Goal: Transaction & Acquisition: Purchase product/service

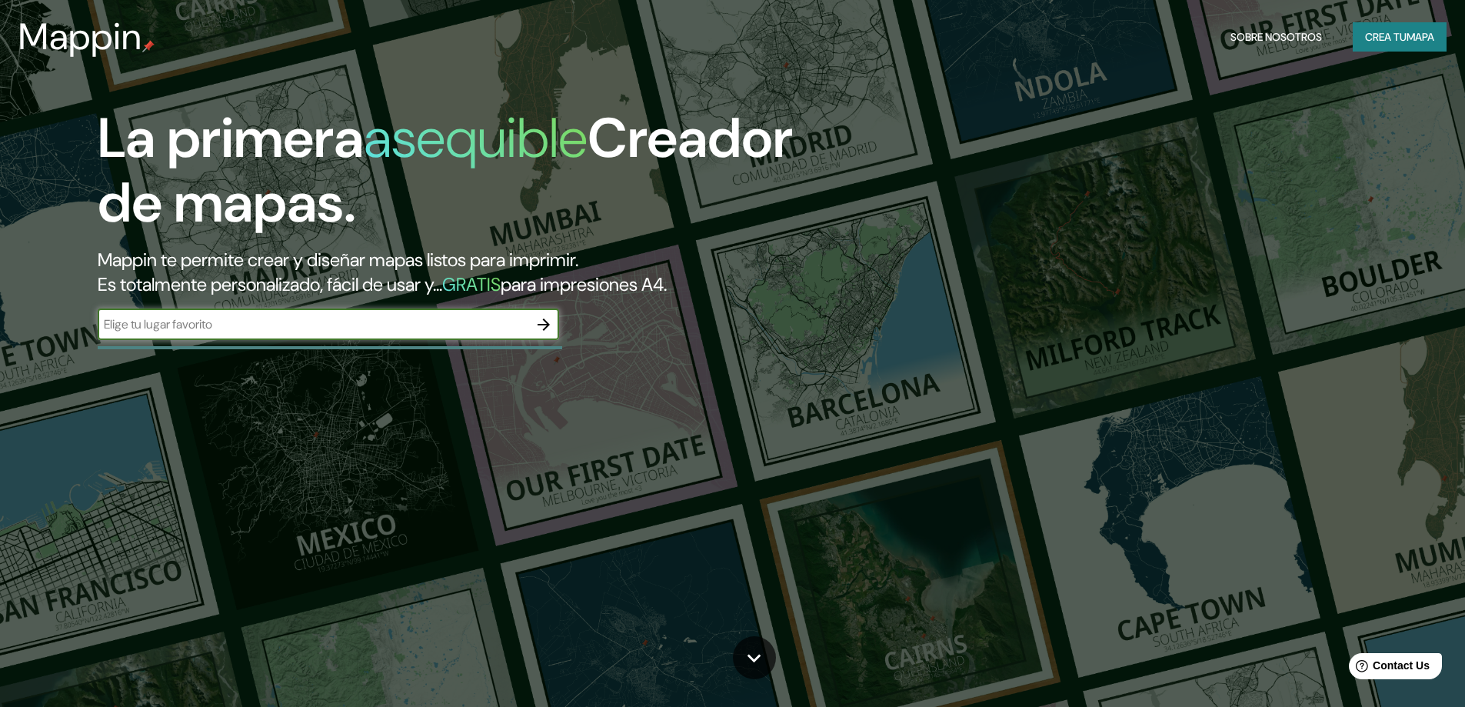
click at [524, 325] on input "text" at bounding box center [313, 324] width 431 height 18
type input "lima"
click at [535, 318] on icon "button" at bounding box center [544, 324] width 18 height 18
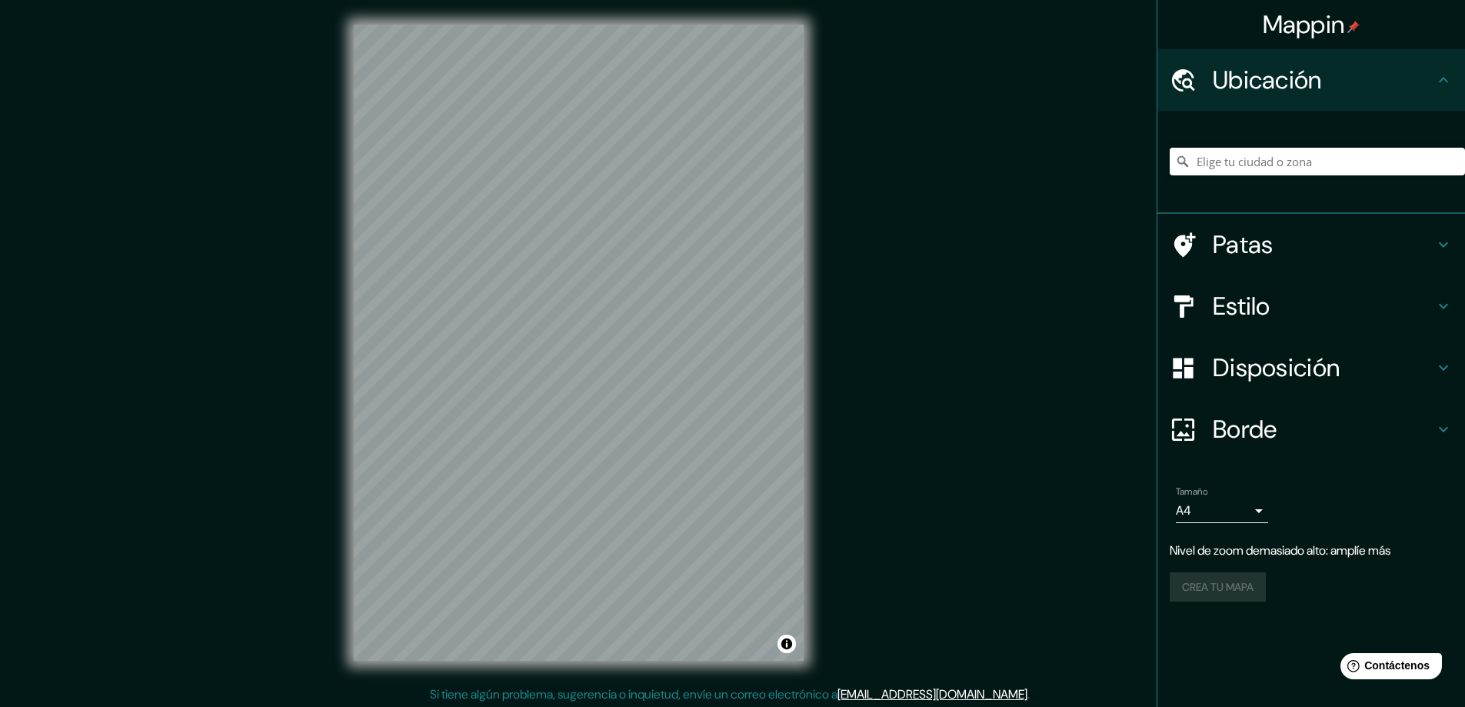
click at [902, 363] on div "Mappin Ubicación Patas Estilo Disposición Borde Elige un borde. Consejo : puede…" at bounding box center [732, 355] width 1465 height 710
click at [1299, 155] on input "Elige tu ciudad o zona" at bounding box center [1317, 162] width 295 height 28
click at [1360, 165] on input "[GEOGRAPHIC_DATA], [GEOGRAPHIC_DATA], [GEOGRAPHIC_DATA]" at bounding box center [1317, 162] width 295 height 28
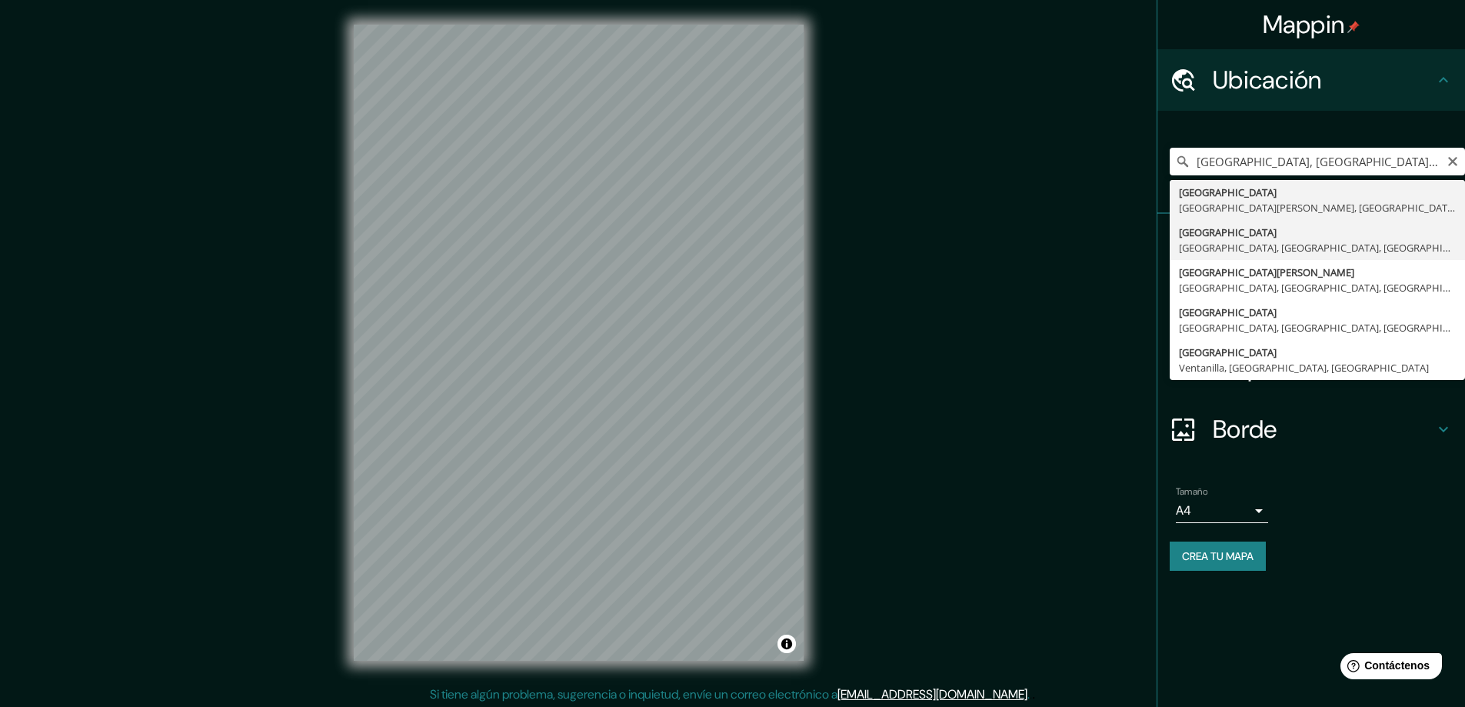
type input "[GEOGRAPHIC_DATA], [GEOGRAPHIC_DATA], [GEOGRAPHIC_DATA], [GEOGRAPHIC_DATA]"
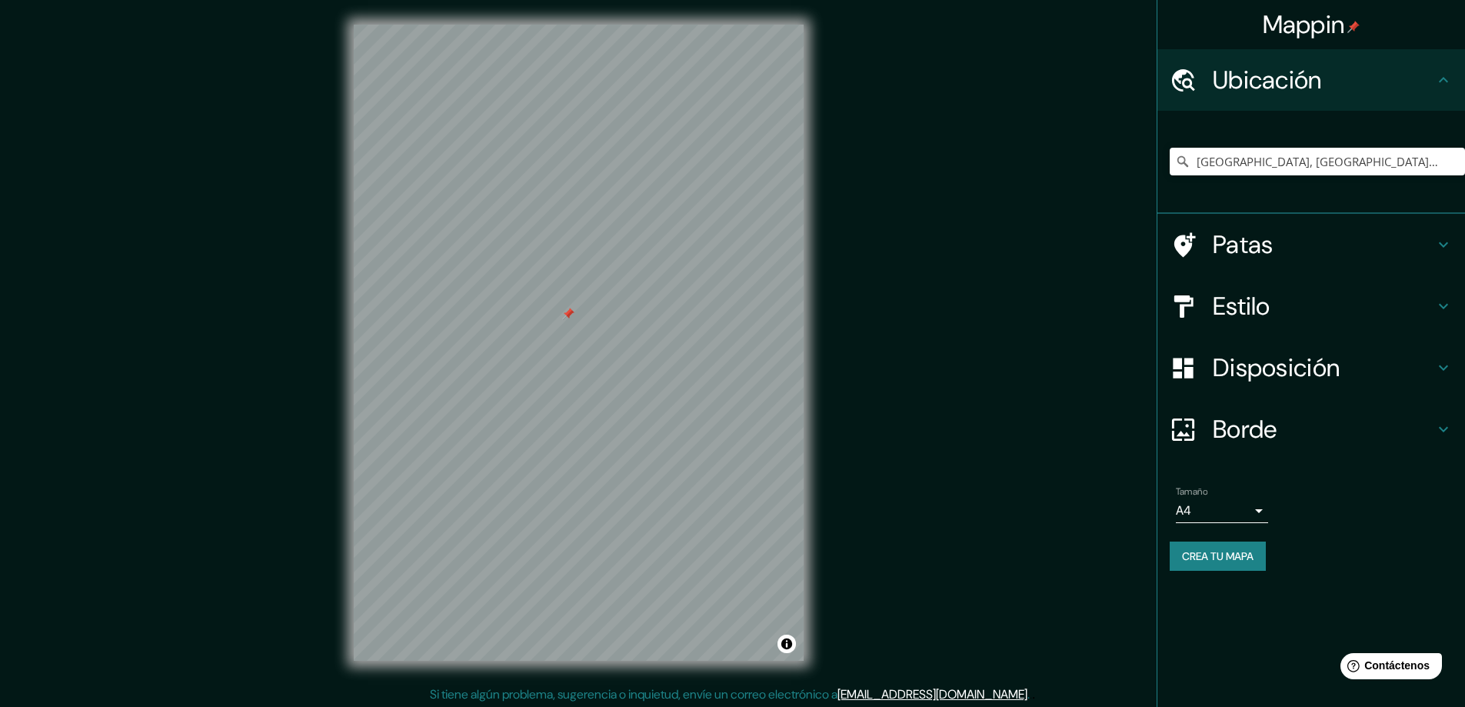
click at [1315, 311] on h4 "Estilo" at bounding box center [1324, 306] width 222 height 31
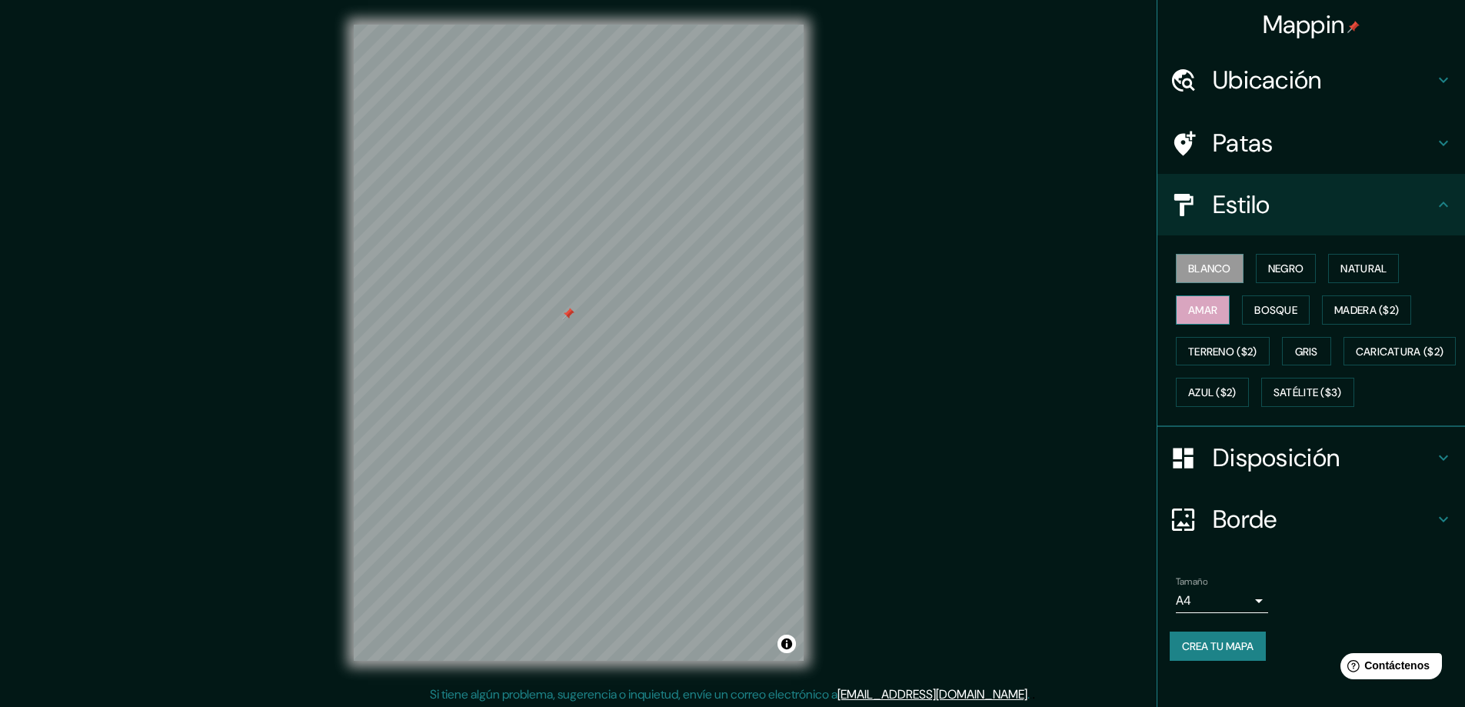
click at [1202, 304] on font "Amar" at bounding box center [1202, 310] width 29 height 14
click at [1205, 351] on font "Terreno ($2)" at bounding box center [1222, 352] width 69 height 14
click at [1188, 311] on font "Amar" at bounding box center [1202, 310] width 29 height 14
click at [1243, 306] on button "Bosque" at bounding box center [1276, 309] width 68 height 29
click at [1268, 275] on font "Negro" at bounding box center [1286, 268] width 36 height 14
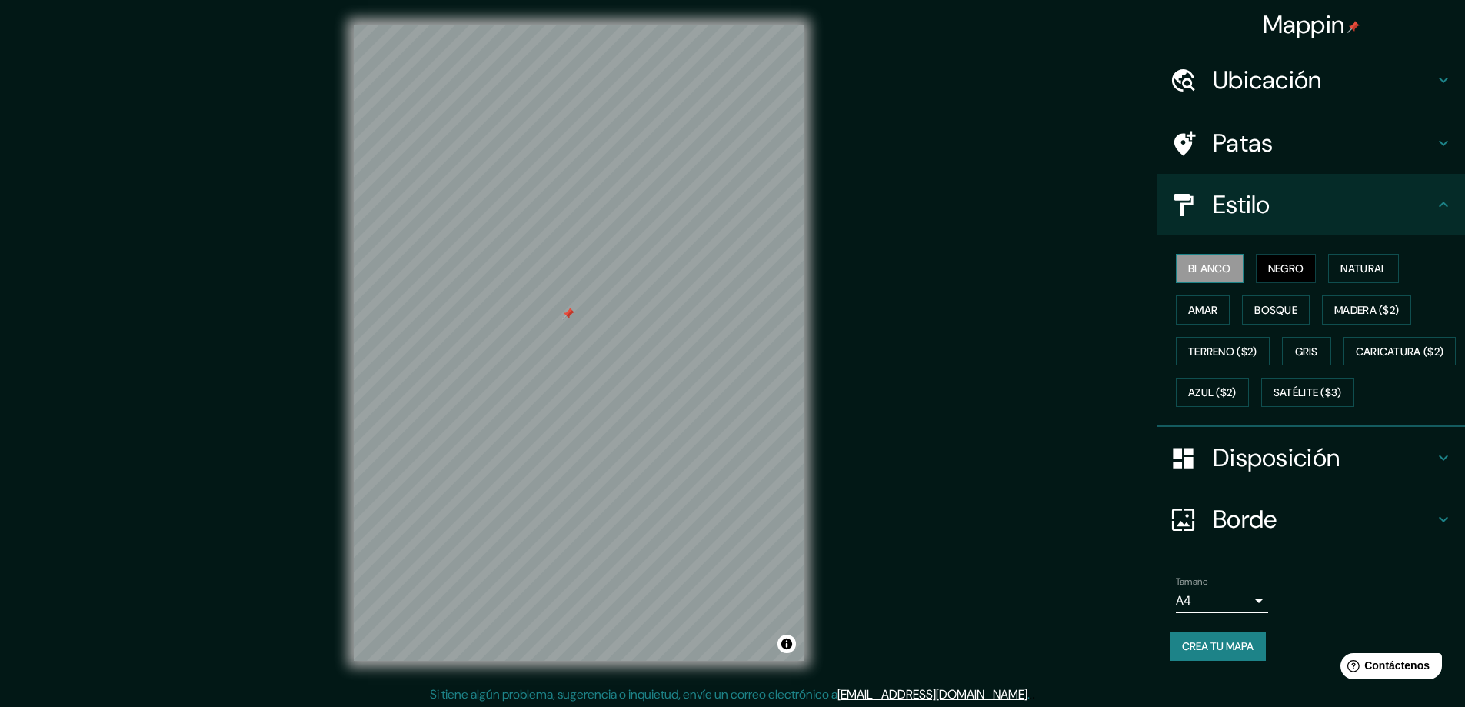
click at [1231, 274] on button "Blanco" at bounding box center [1210, 268] width 68 height 29
click at [1349, 273] on font "Natural" at bounding box center [1364, 268] width 46 height 14
click at [1237, 398] on font "Azul ($2)" at bounding box center [1212, 393] width 48 height 14
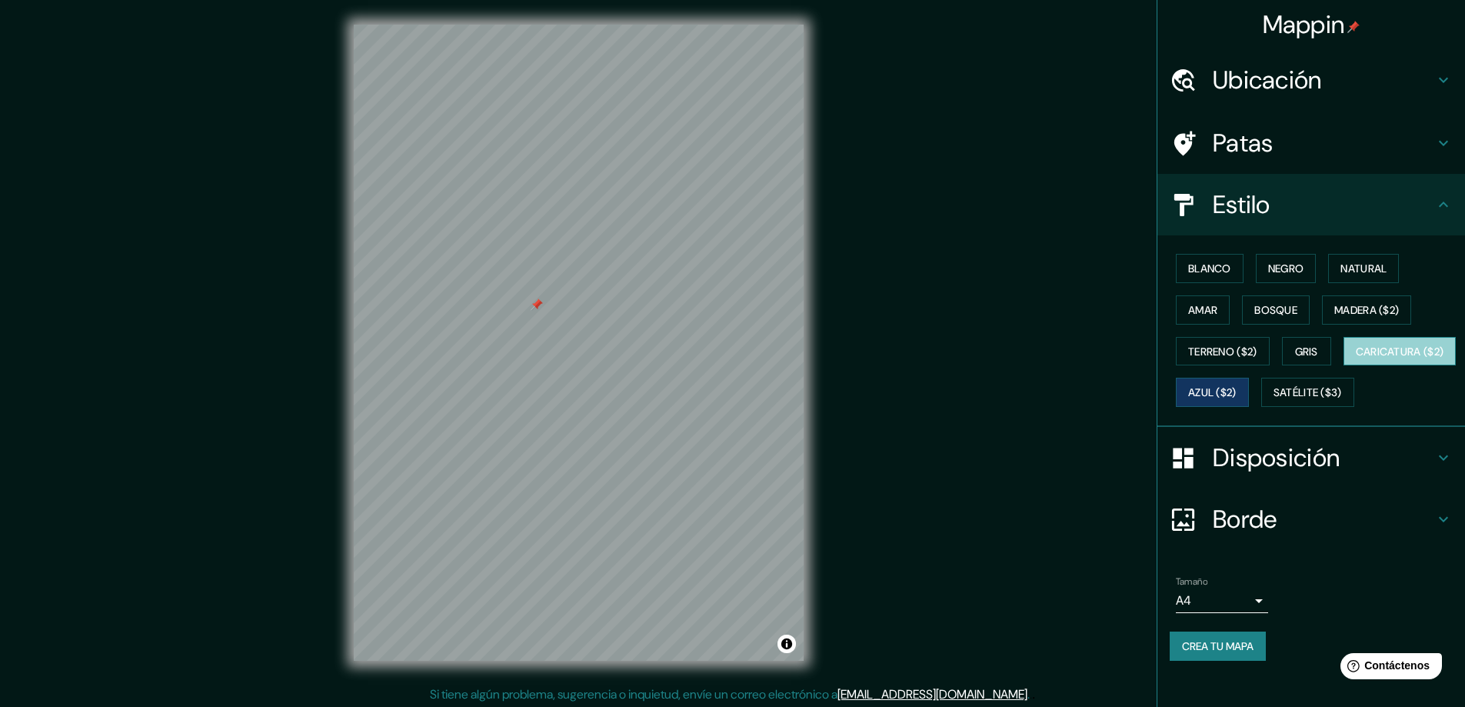
click at [1356, 358] on font "Caricatura ($2)" at bounding box center [1400, 352] width 88 height 14
click at [1229, 361] on button "Terreno ($2)" at bounding box center [1223, 351] width 94 height 29
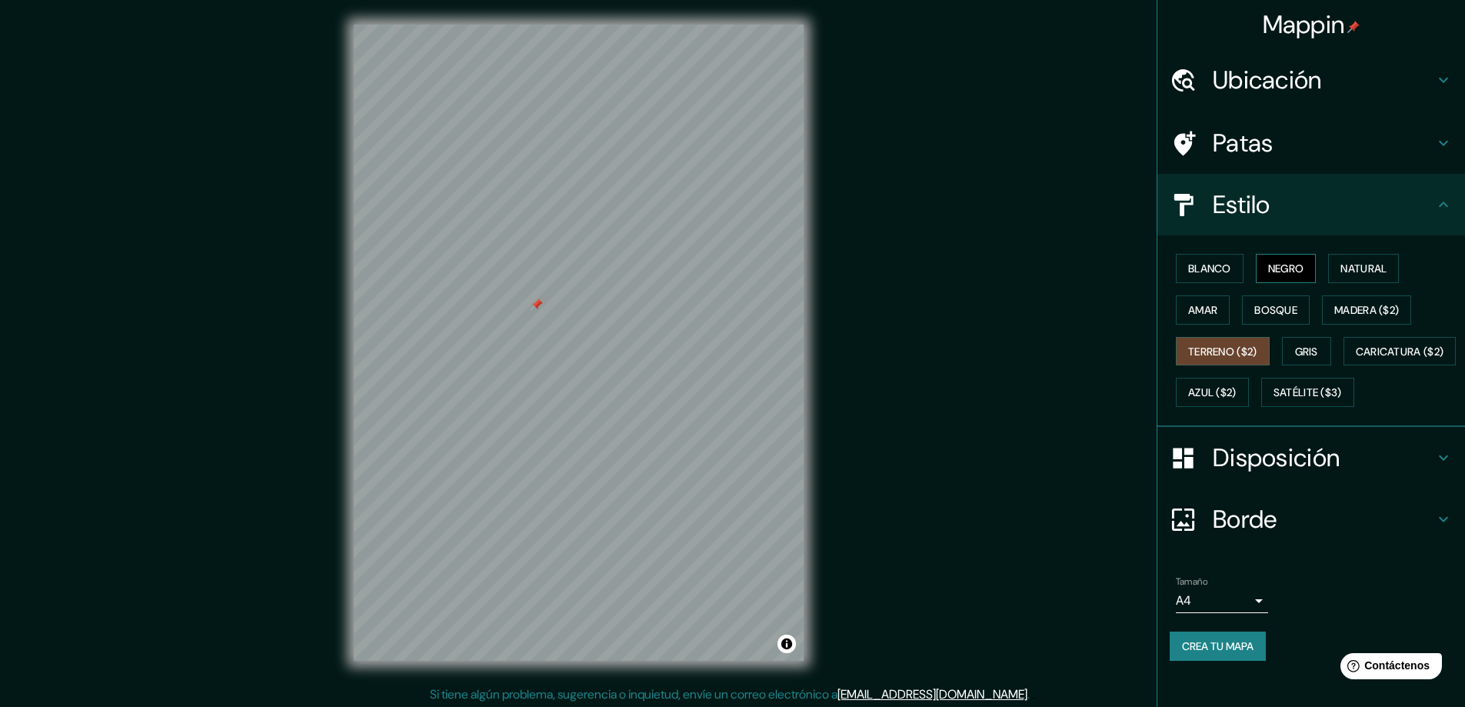
click at [1267, 282] on button "Negro" at bounding box center [1286, 268] width 61 height 29
click at [1356, 258] on font "Natural" at bounding box center [1364, 268] width 46 height 20
click at [1357, 473] on h4 "Disposición" at bounding box center [1324, 457] width 222 height 31
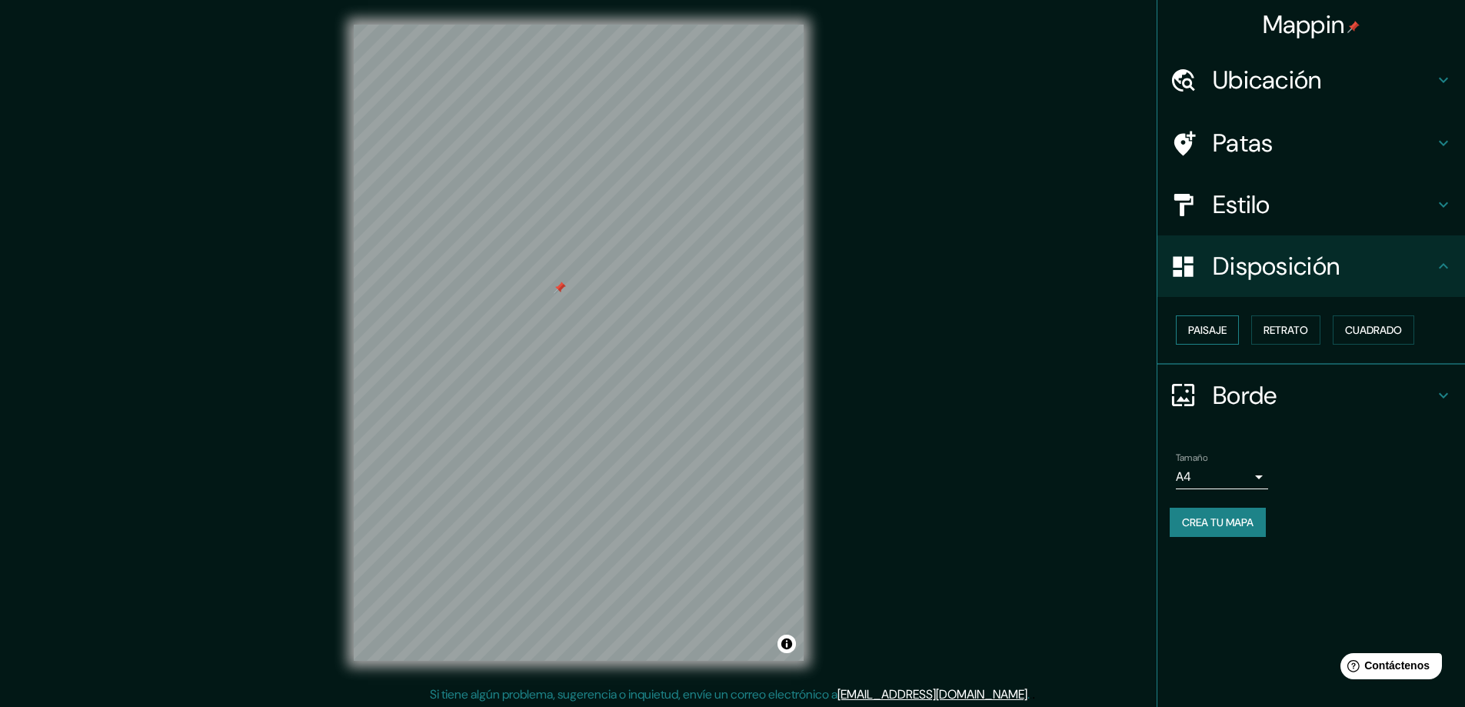
click at [1224, 337] on font "Paisaje" at bounding box center [1207, 330] width 38 height 14
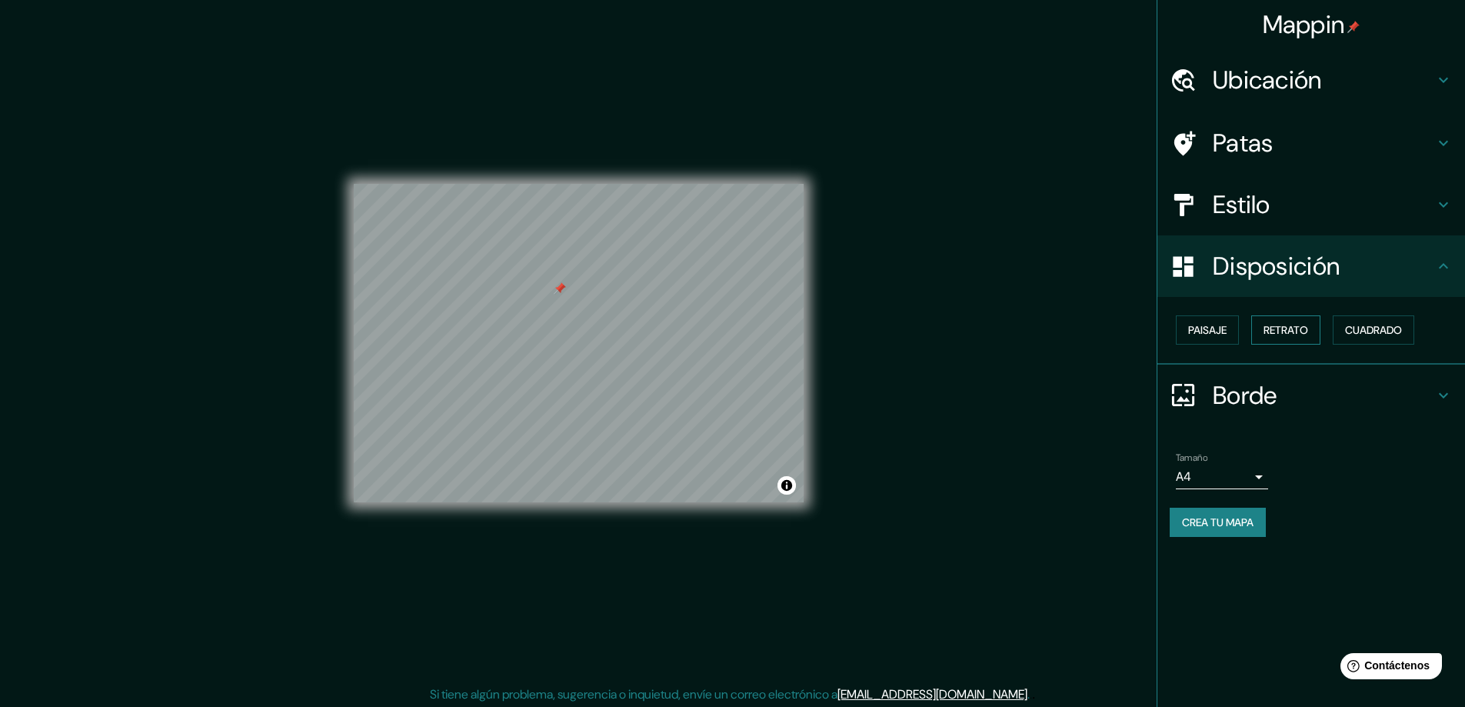
click at [1283, 334] on font "Retrato" at bounding box center [1286, 330] width 45 height 14
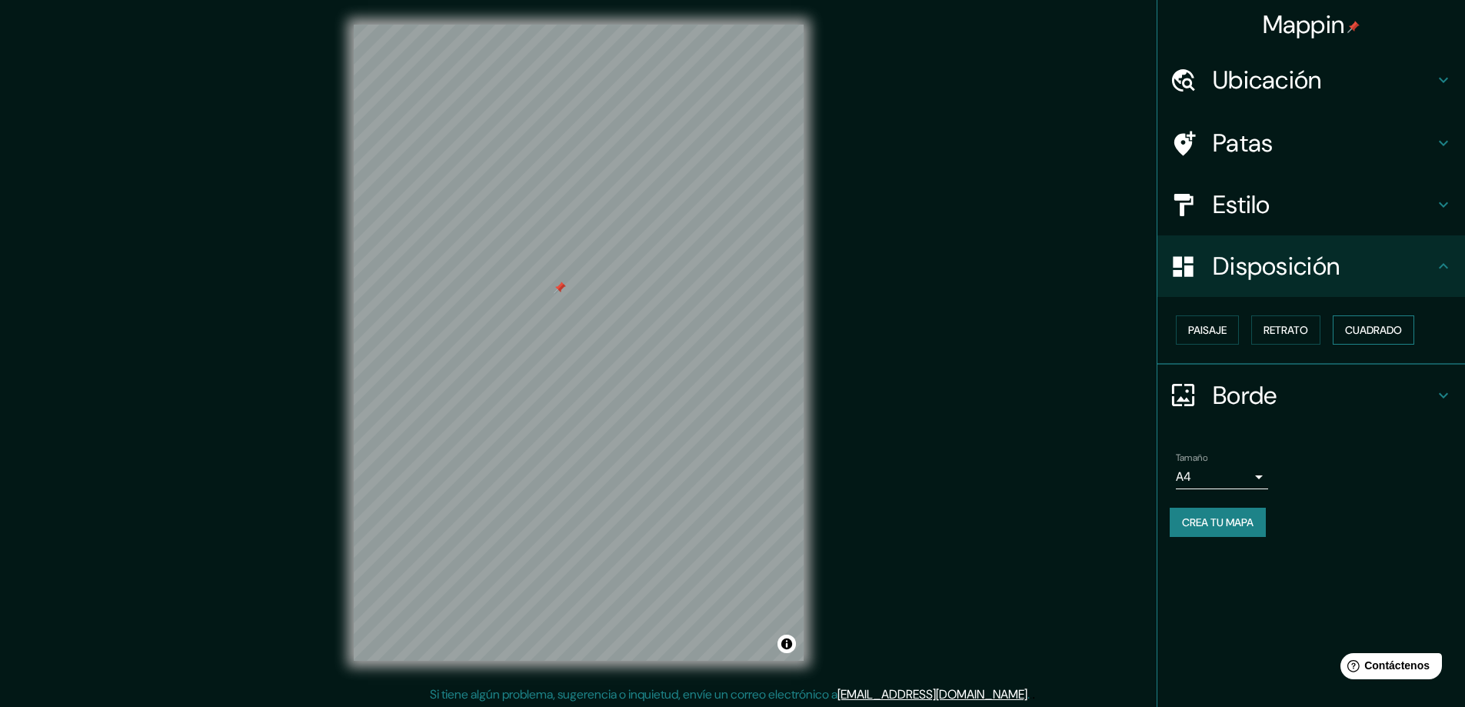
click at [1371, 321] on font "Cuadrado" at bounding box center [1373, 330] width 57 height 20
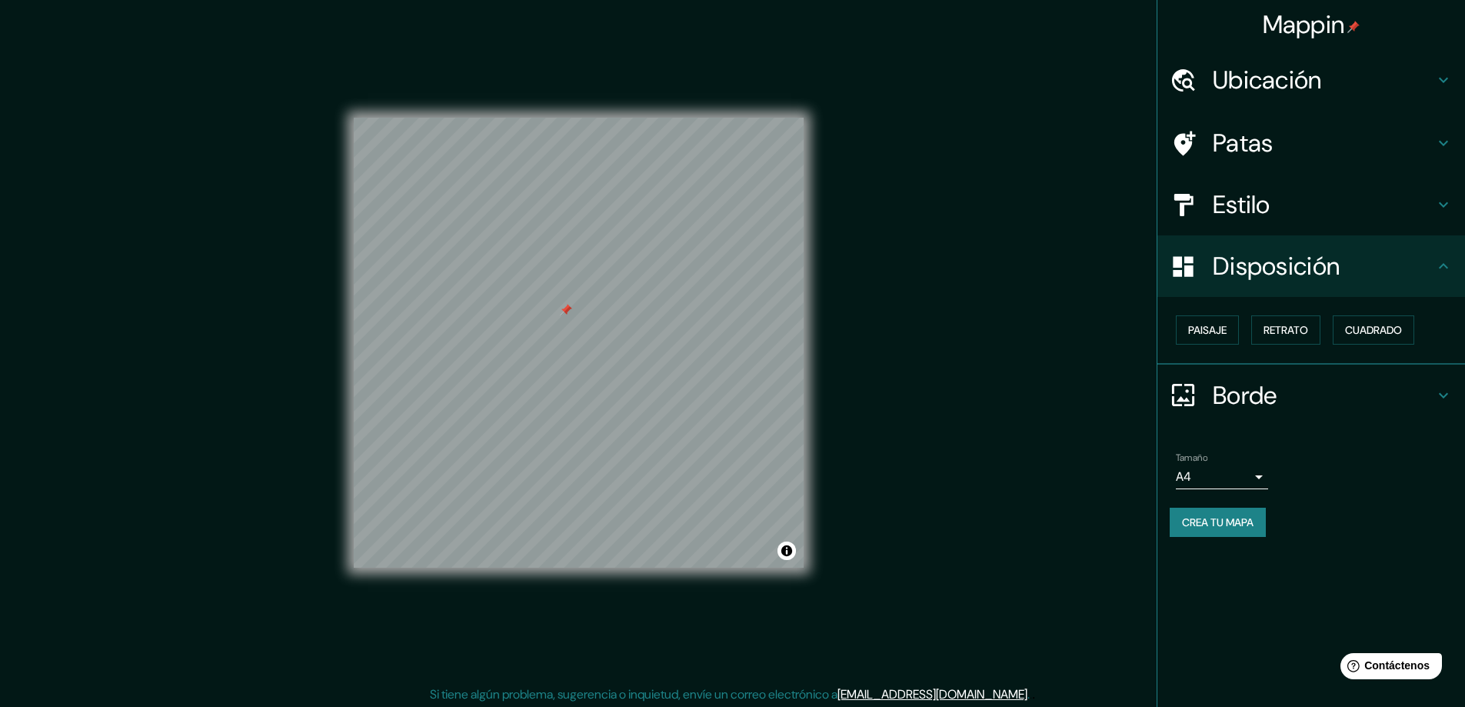
click at [1255, 259] on font "Disposición" at bounding box center [1276, 266] width 127 height 32
click at [1234, 325] on button "Paisaje" at bounding box center [1207, 329] width 63 height 29
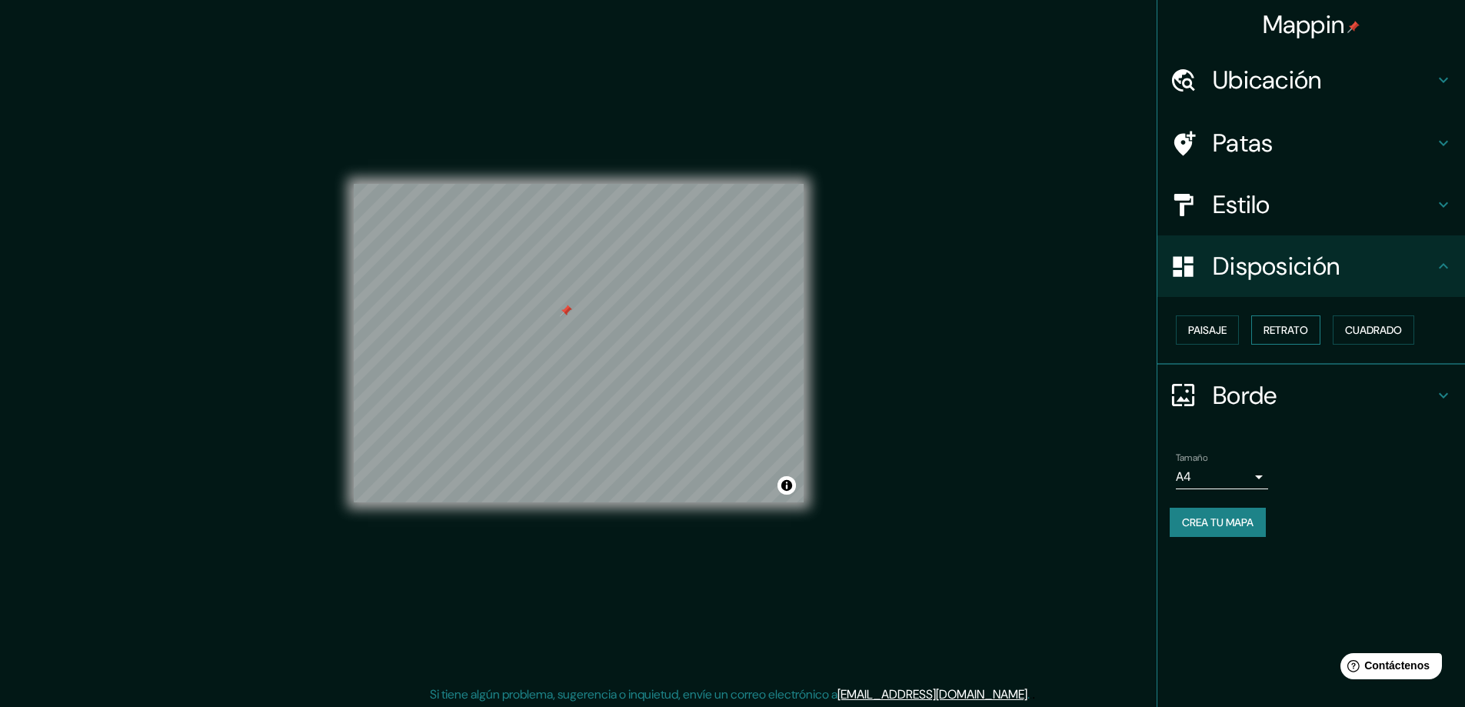
click at [1296, 321] on font "Retrato" at bounding box center [1286, 330] width 45 height 20
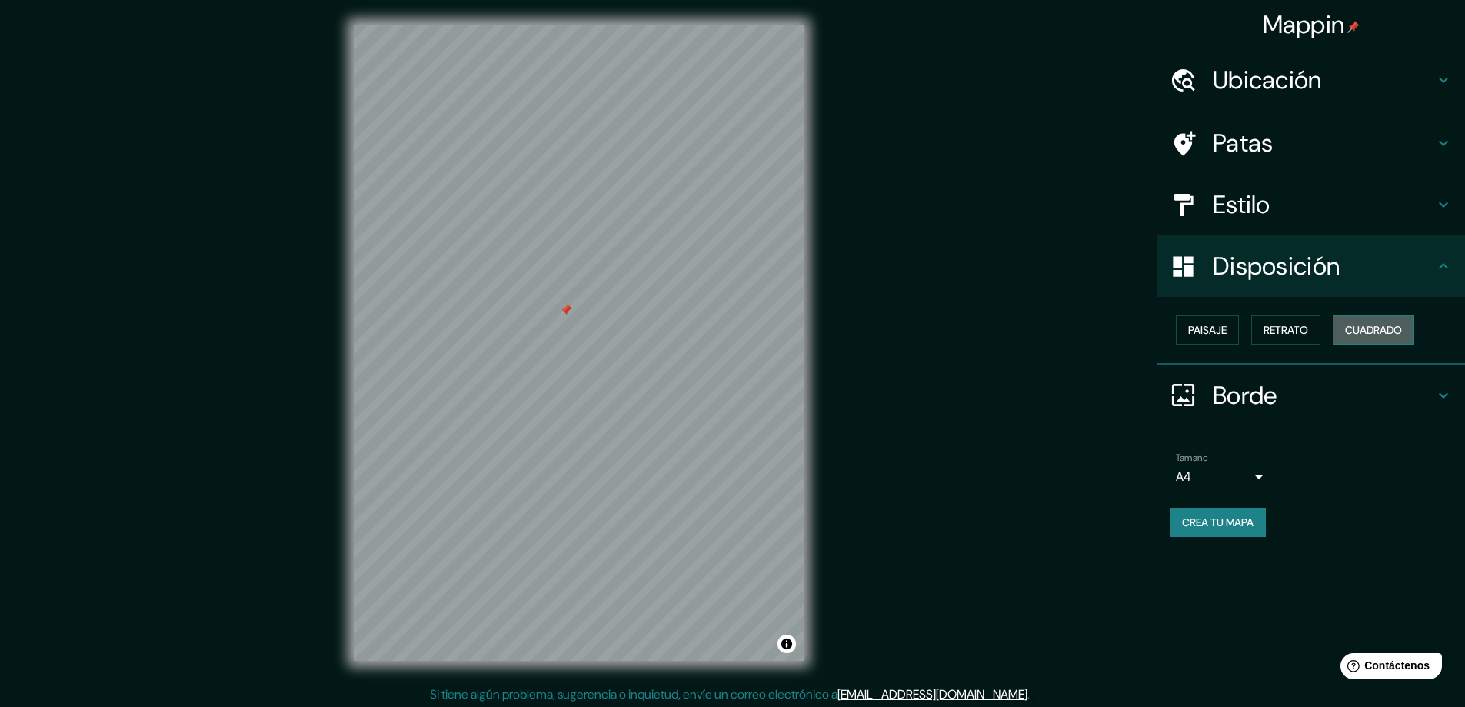
click at [1367, 320] on font "Cuadrado" at bounding box center [1373, 330] width 57 height 20
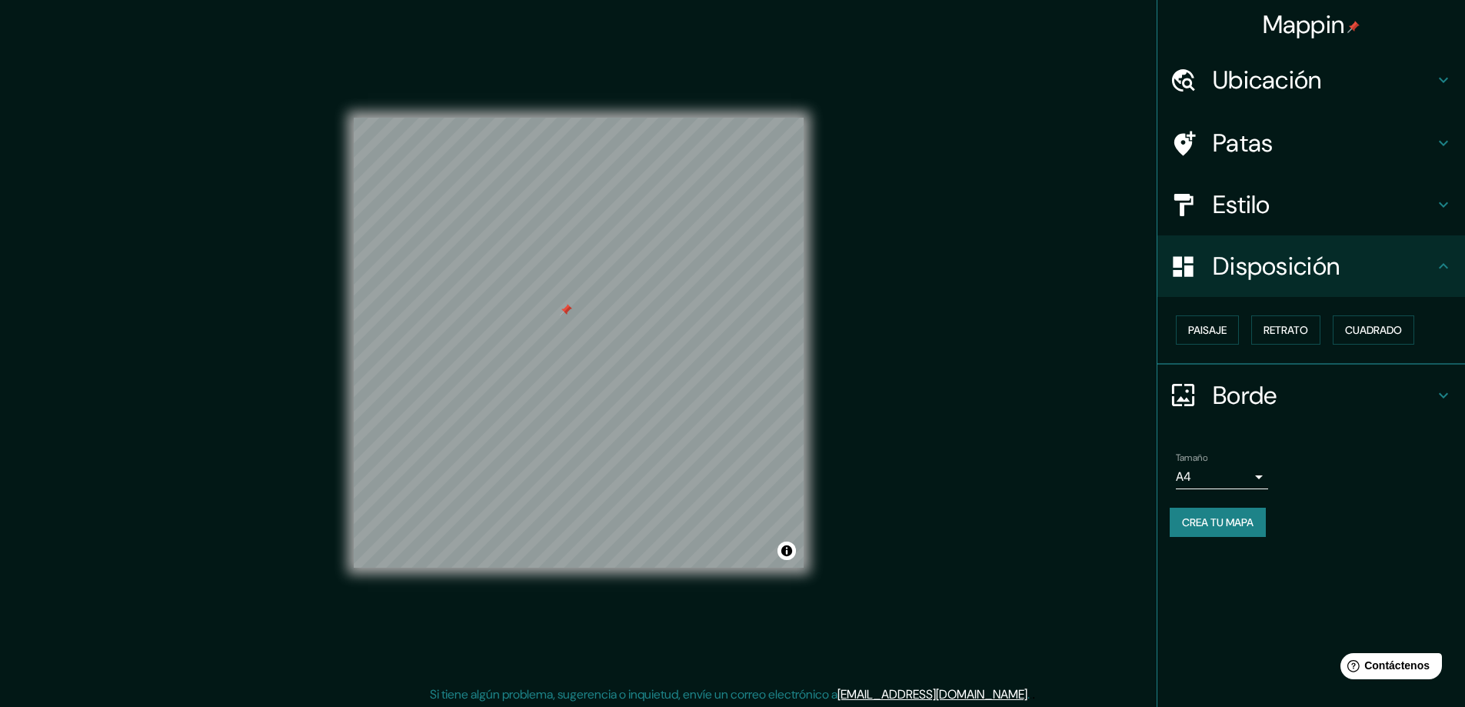
click at [1301, 209] on h4 "Estilo" at bounding box center [1324, 204] width 222 height 31
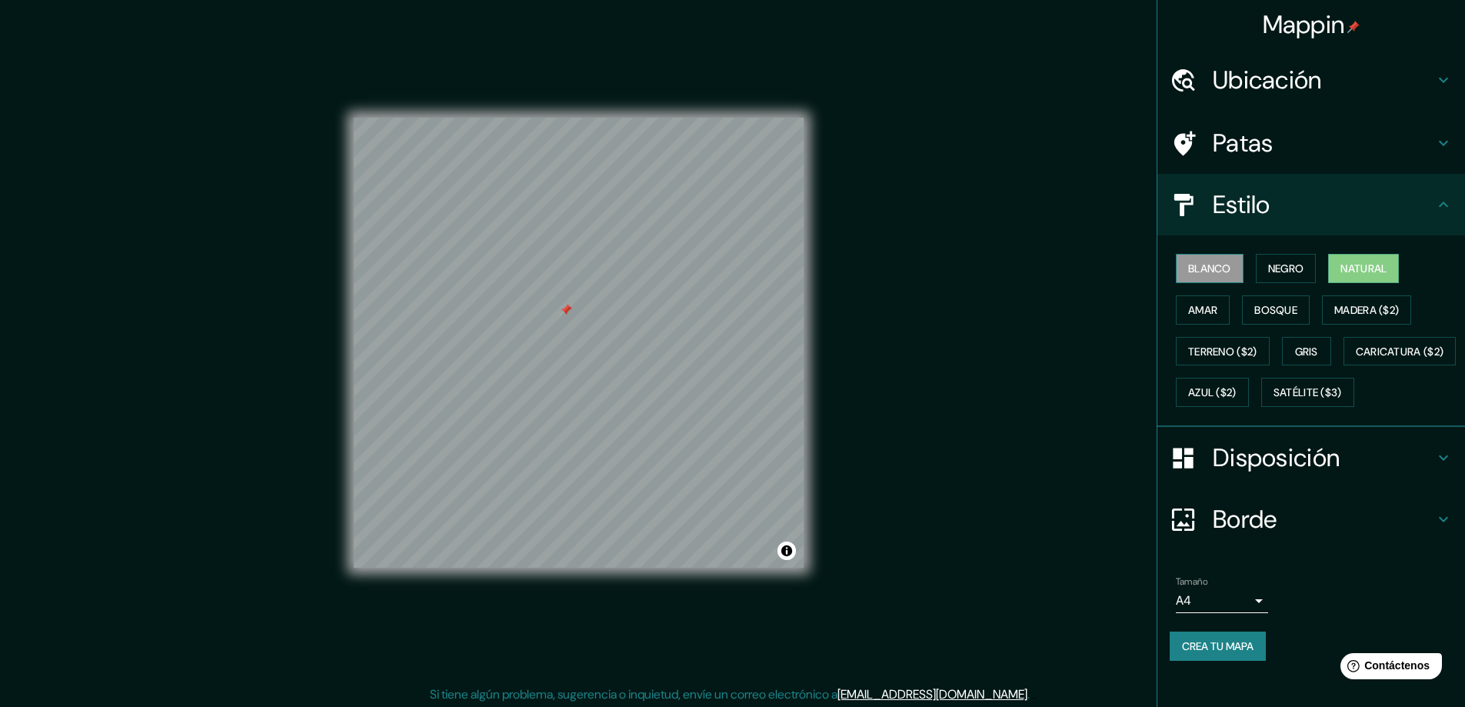
click at [1211, 264] on font "Blanco" at bounding box center [1209, 268] width 43 height 14
click at [1294, 264] on font "Negro" at bounding box center [1286, 268] width 36 height 14
click at [1285, 150] on h4 "Patas" at bounding box center [1324, 143] width 222 height 31
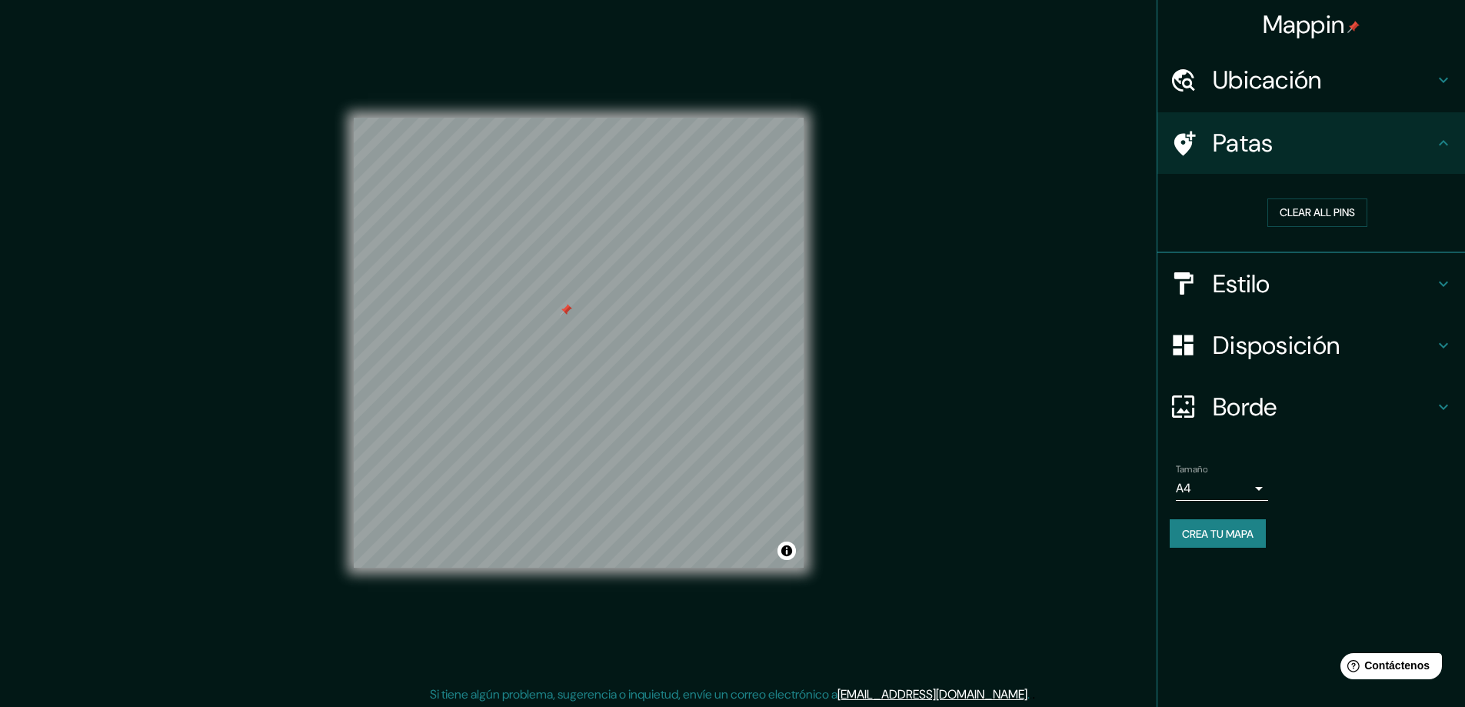
click at [1307, 96] on div "Ubicación" at bounding box center [1312, 80] width 308 height 62
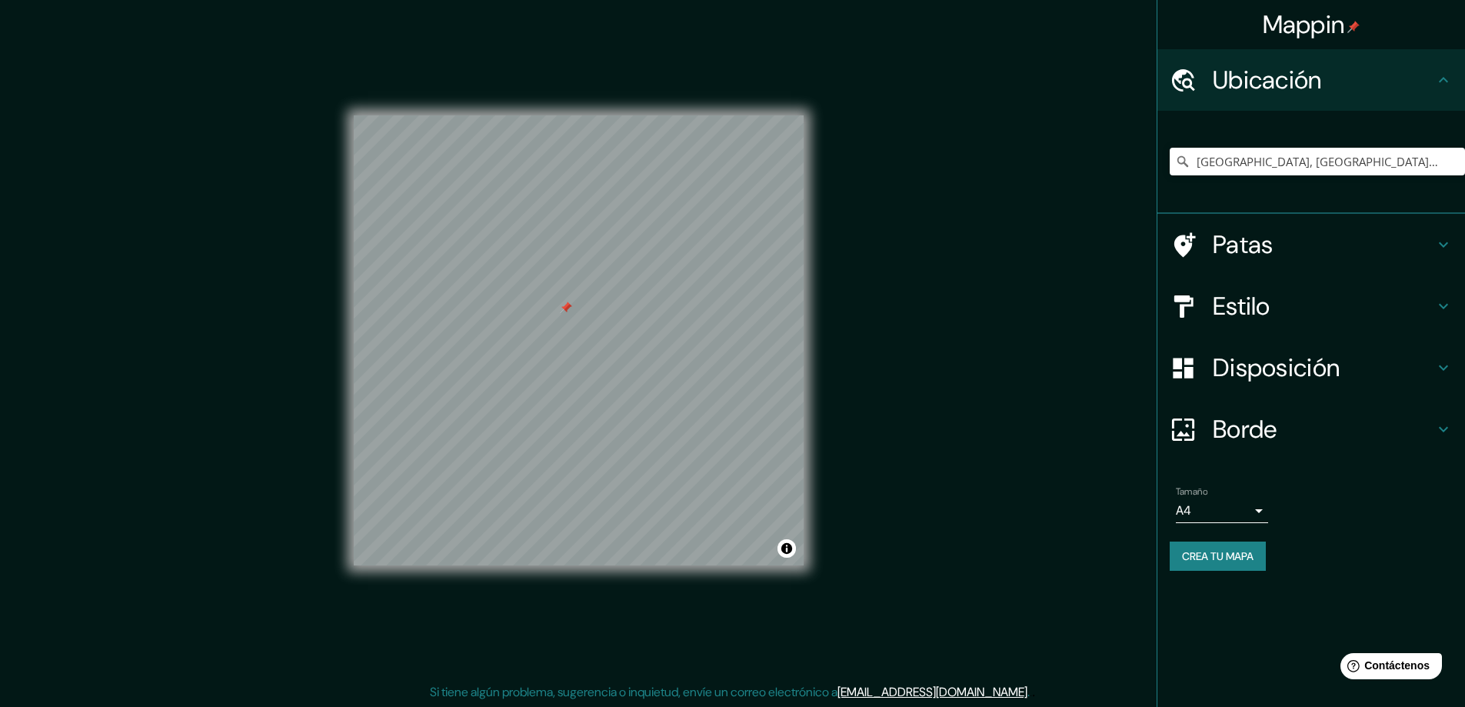
scroll to position [3, 0]
click at [899, 352] on div "Mappin Ubicación [GEOGRAPHIC_DATA], [GEOGRAPHIC_DATA], [GEOGRAPHIC_DATA], [GEOG…" at bounding box center [732, 352] width 1465 height 710
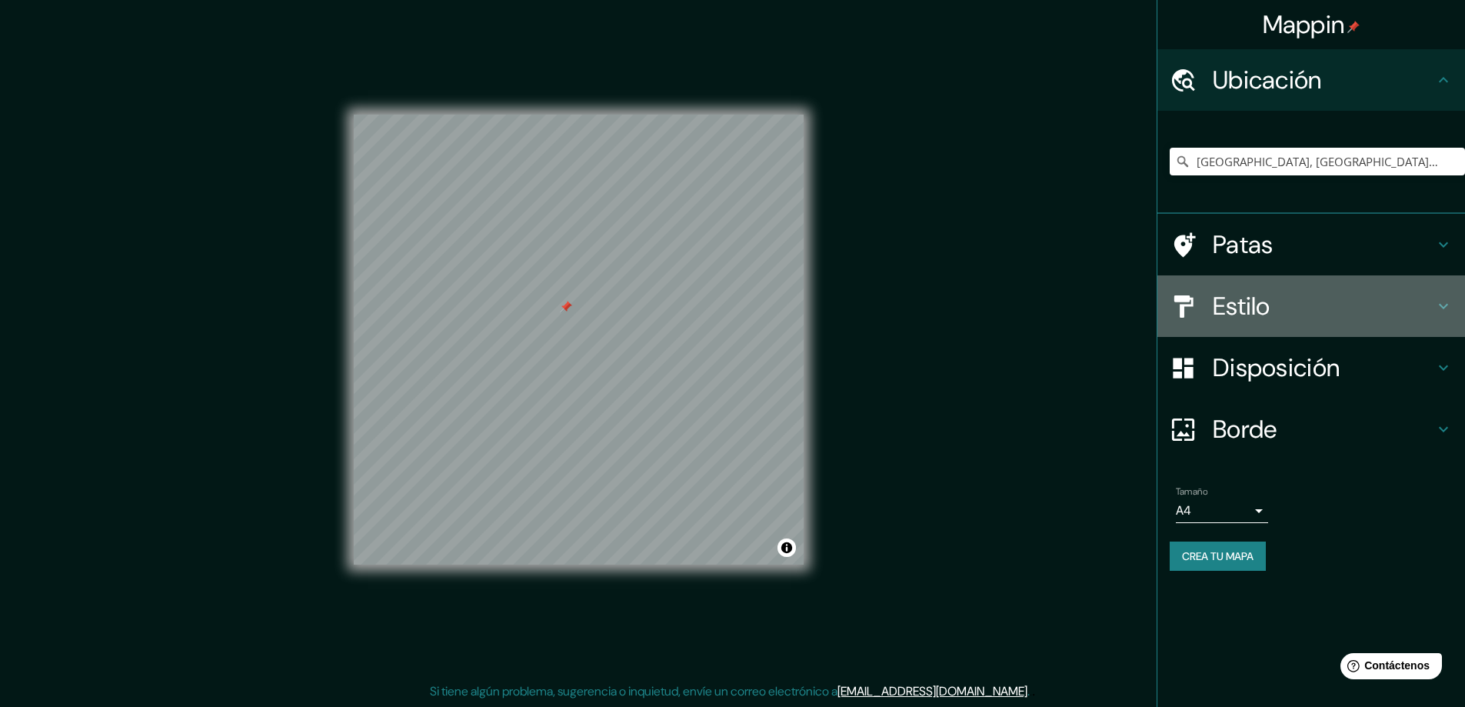
click at [1256, 303] on font "Estilo" at bounding box center [1242, 306] width 58 height 32
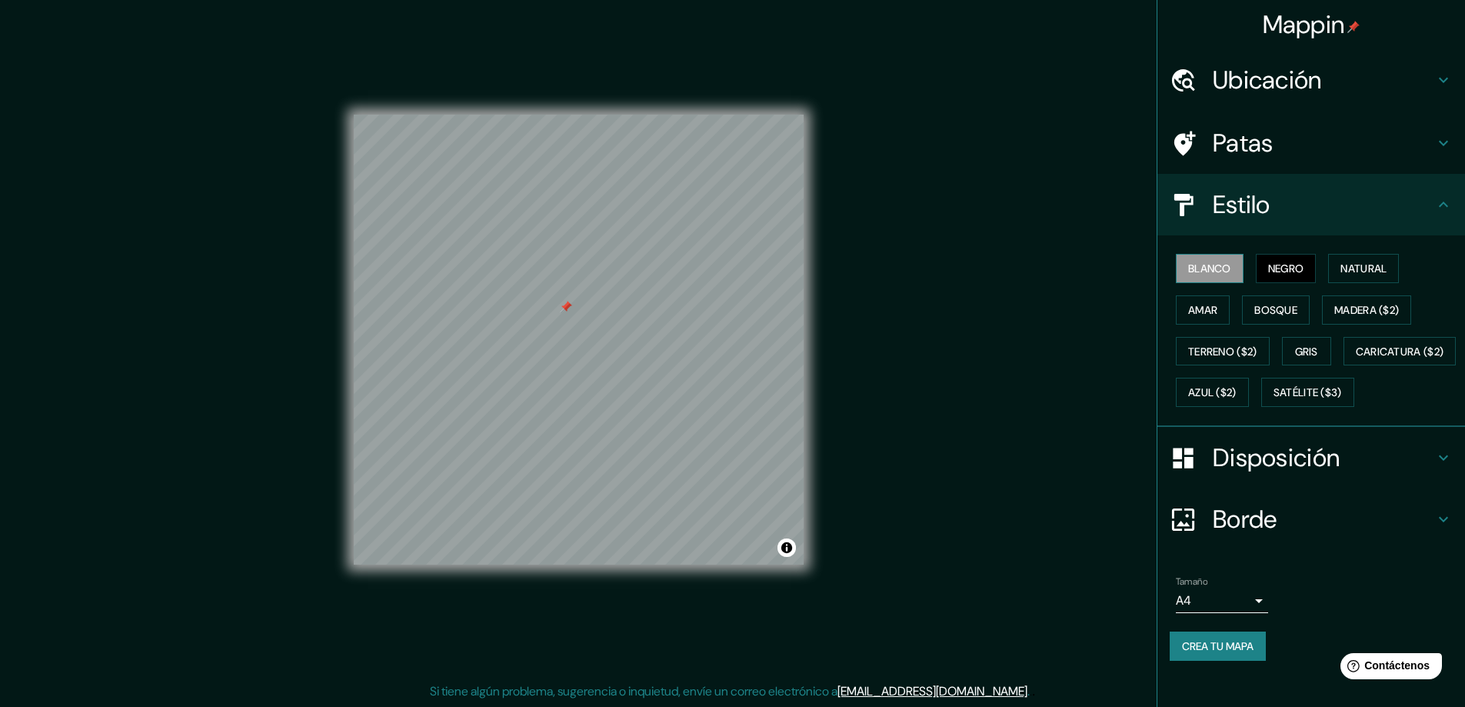
click at [1218, 271] on font "Blanco" at bounding box center [1209, 268] width 43 height 14
click at [1201, 303] on font "Amar" at bounding box center [1202, 310] width 29 height 20
click at [1295, 346] on font "Gris" at bounding box center [1306, 352] width 23 height 14
click at [1287, 317] on font "Bosque" at bounding box center [1275, 310] width 43 height 20
click at [1334, 311] on font "Madera ($2)" at bounding box center [1366, 310] width 65 height 14
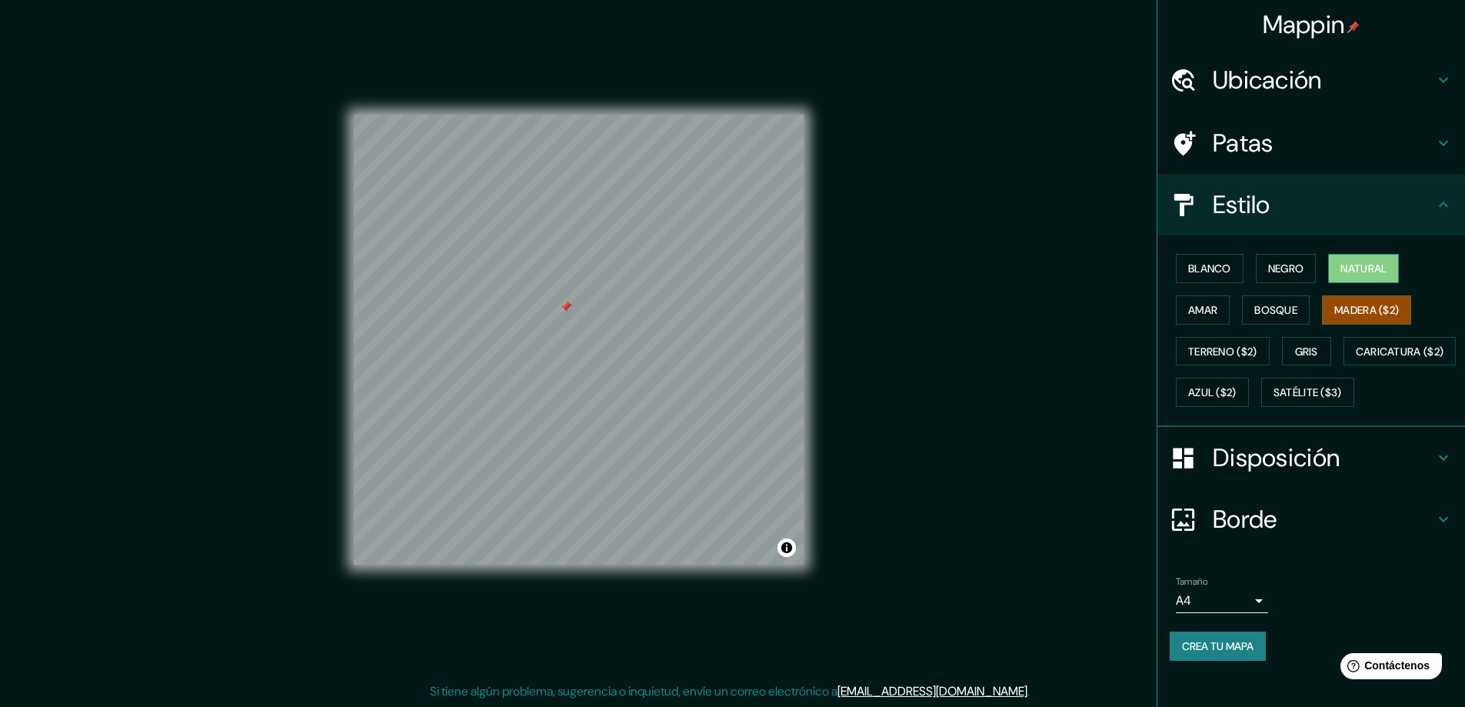
click at [1332, 276] on button "Natural" at bounding box center [1363, 268] width 71 height 29
click at [1285, 271] on font "Negro" at bounding box center [1286, 268] width 36 height 14
click at [1329, 265] on button "Natural" at bounding box center [1363, 268] width 71 height 29
